Goal: Check status: Check status

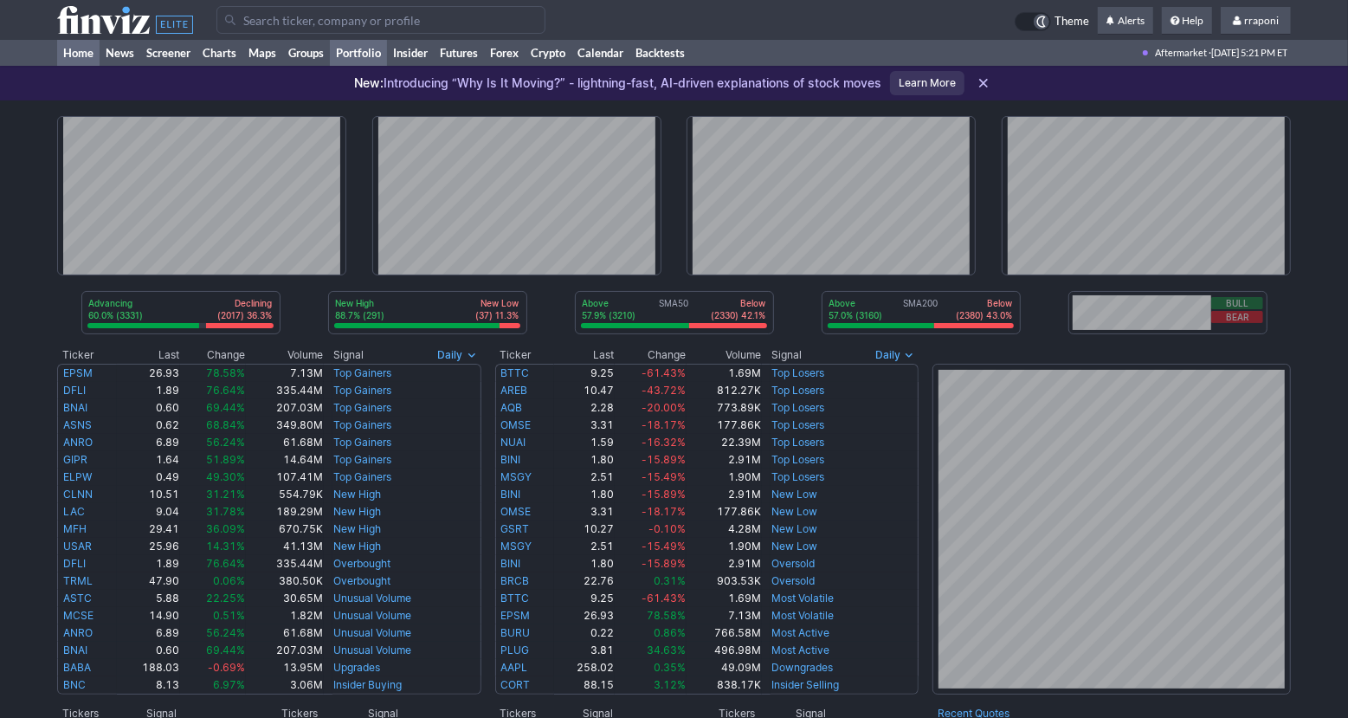
click at [381, 51] on link "Portfolio" at bounding box center [358, 53] width 57 height 26
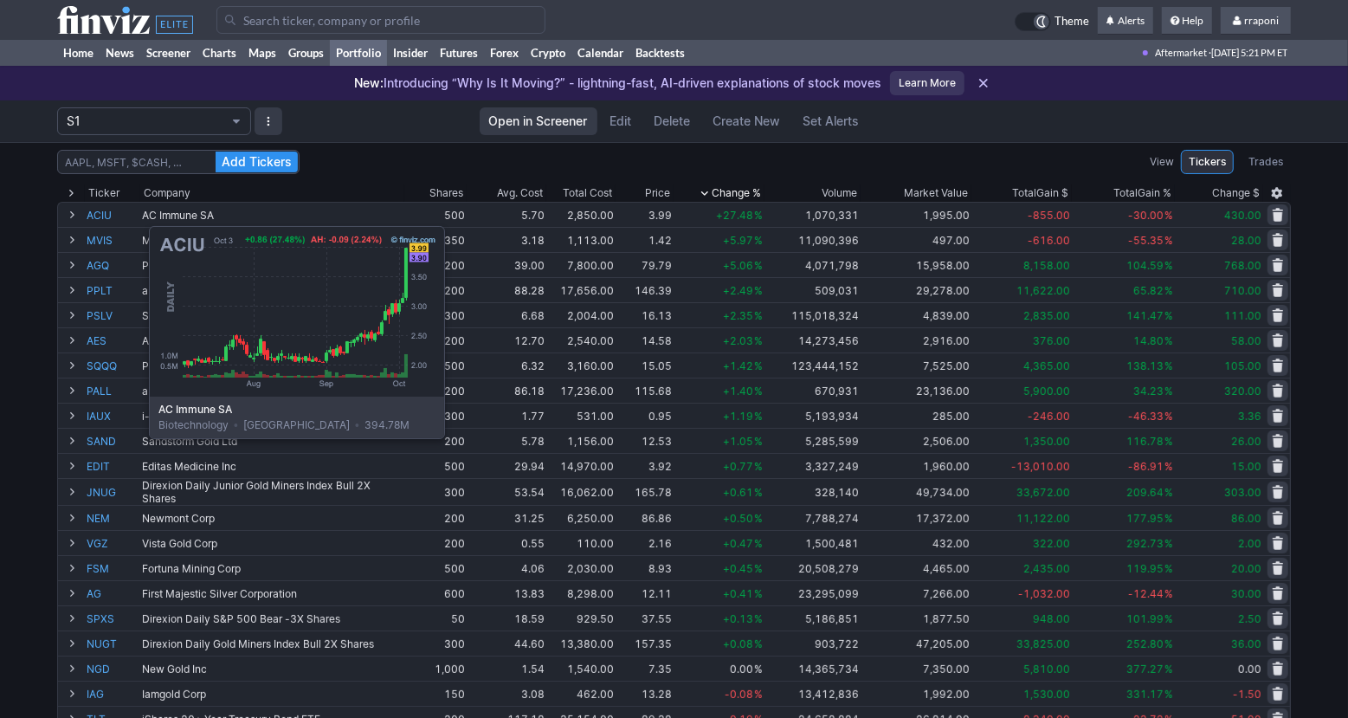
click at [106, 217] on link "ACIU" at bounding box center [113, 215] width 52 height 24
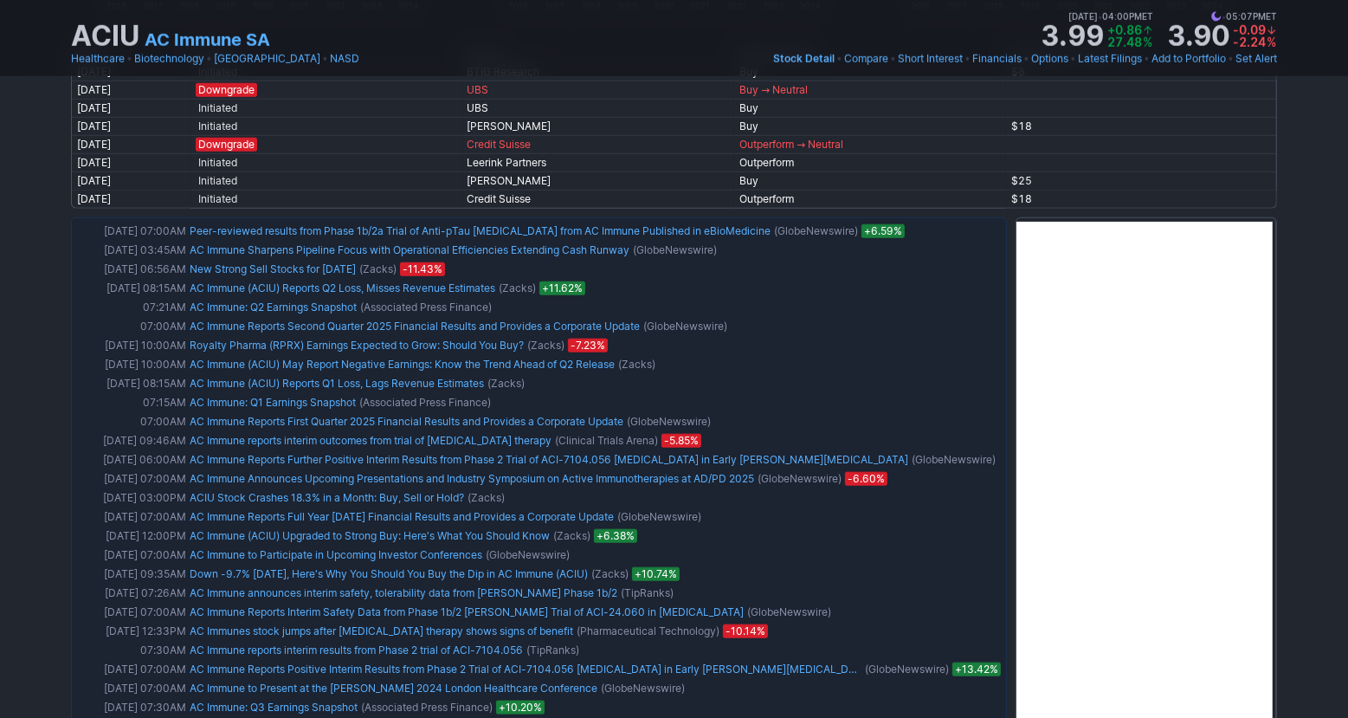
scroll to position [1168, 0]
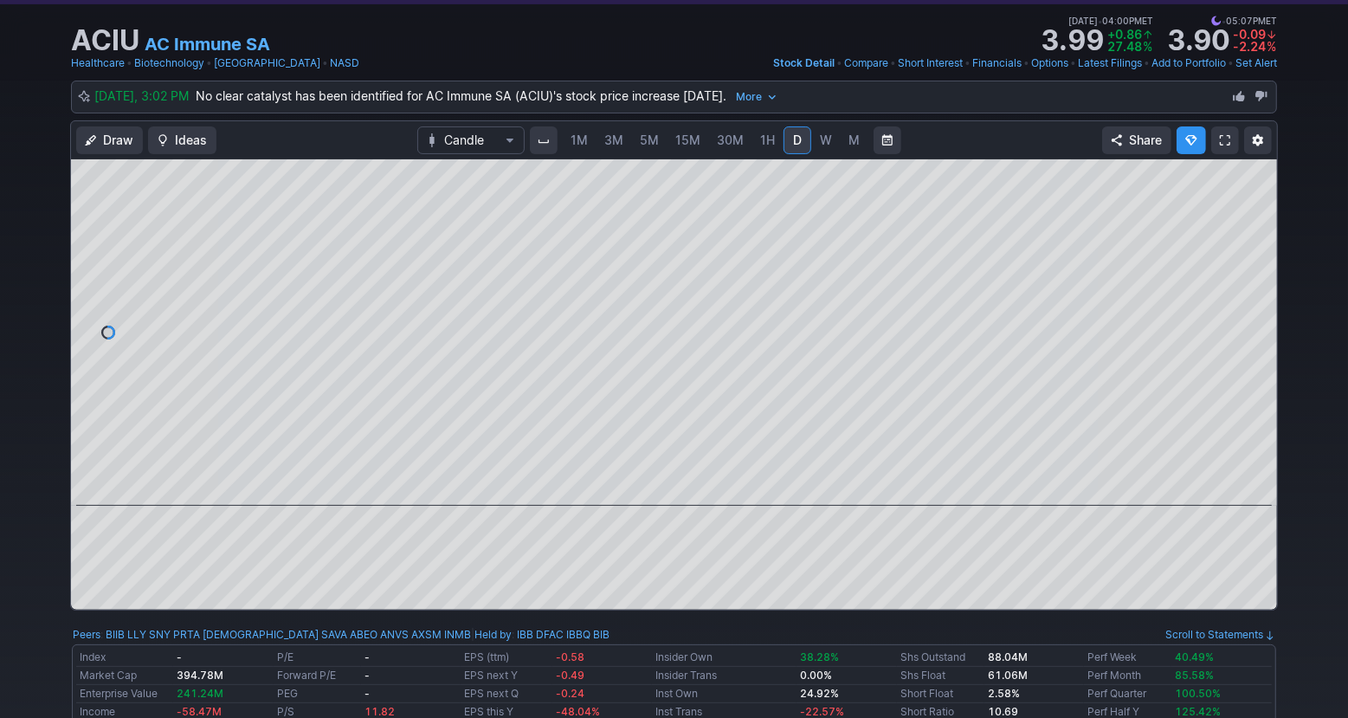
scroll to position [0, 0]
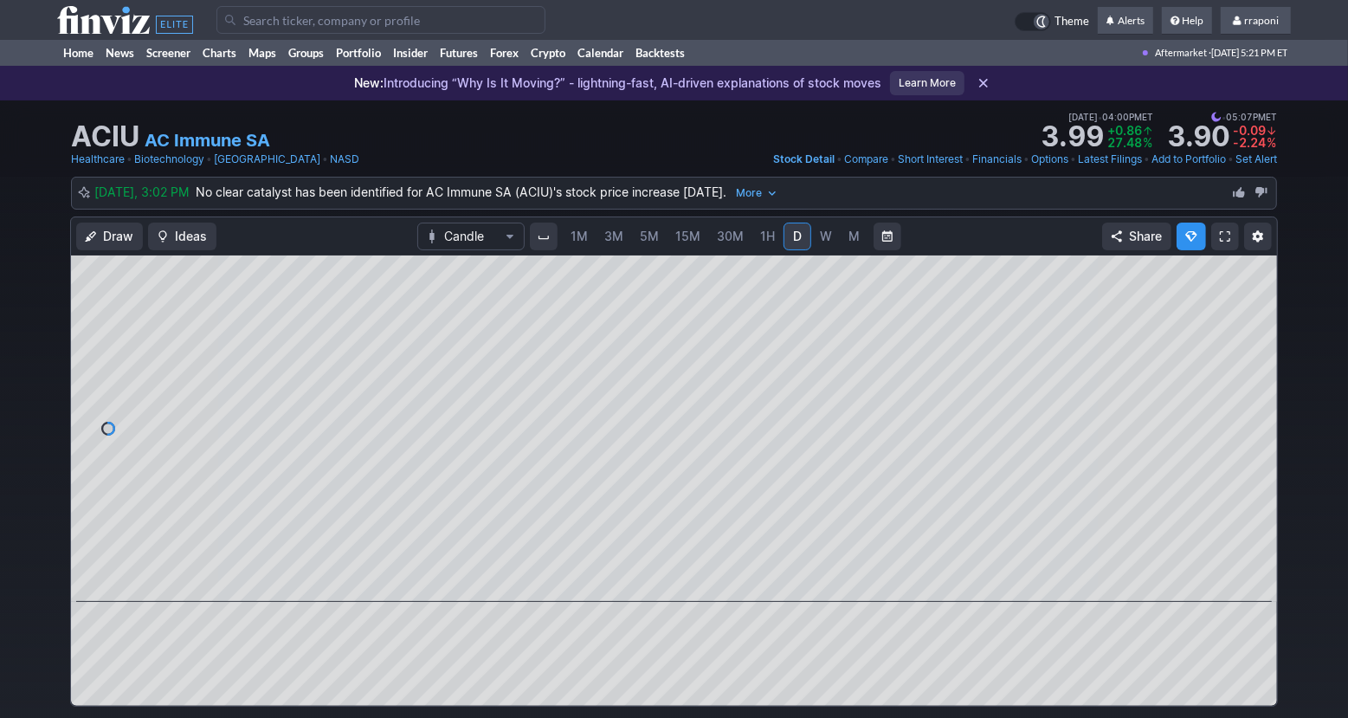
click at [821, 239] on span "W" at bounding box center [826, 236] width 12 height 15
click at [380, 57] on link "Portfolio" at bounding box center [358, 53] width 57 height 26
